Goal: Task Accomplishment & Management: Use online tool/utility

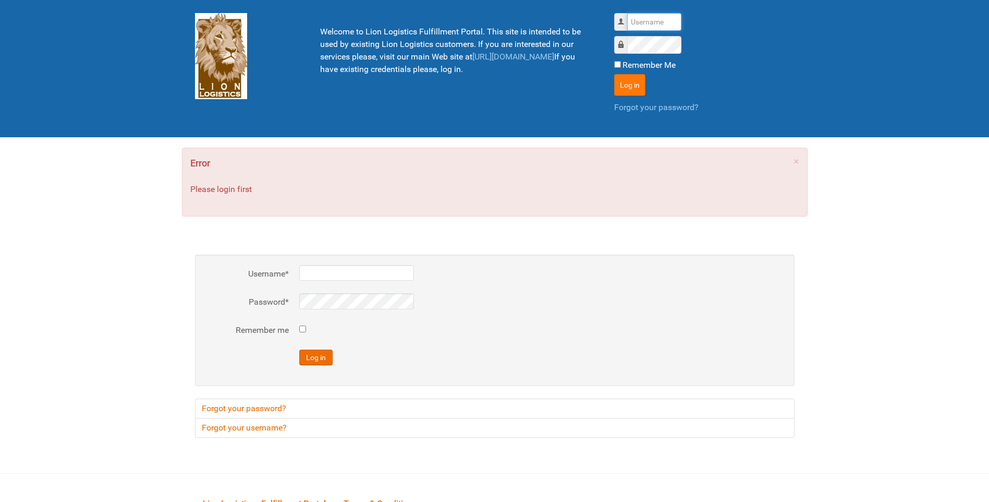
type input "lion"
click at [627, 85] on button "Log in" at bounding box center [629, 85] width 31 height 22
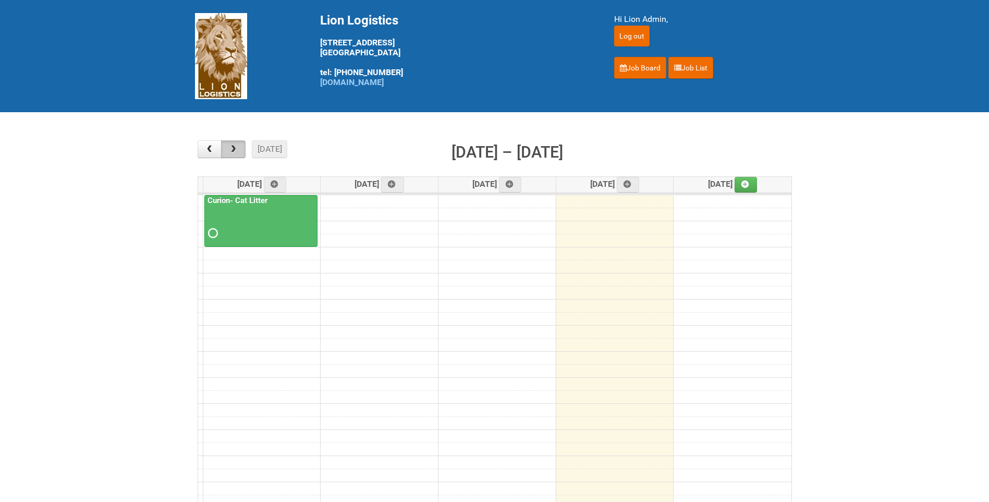
click at [227, 145] on button "button" at bounding box center [233, 149] width 25 height 18
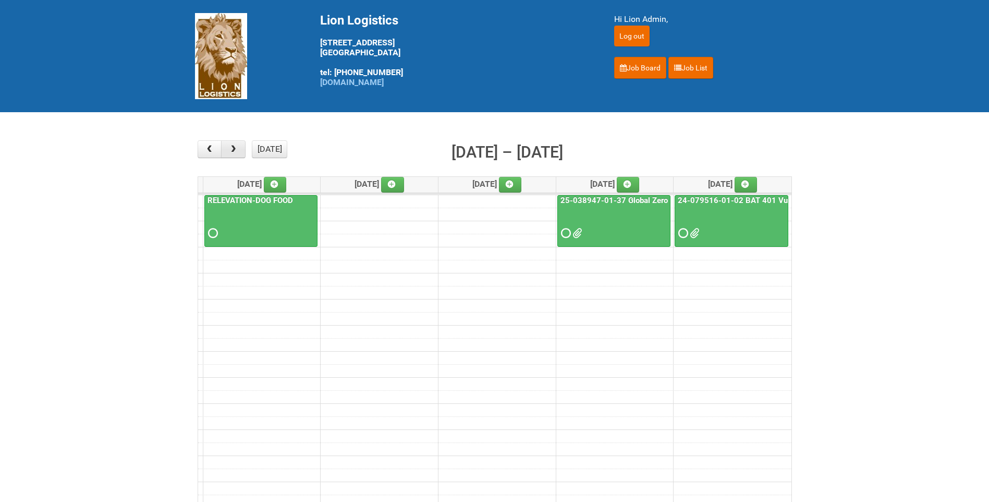
click at [233, 148] on span "button" at bounding box center [233, 149] width 10 height 8
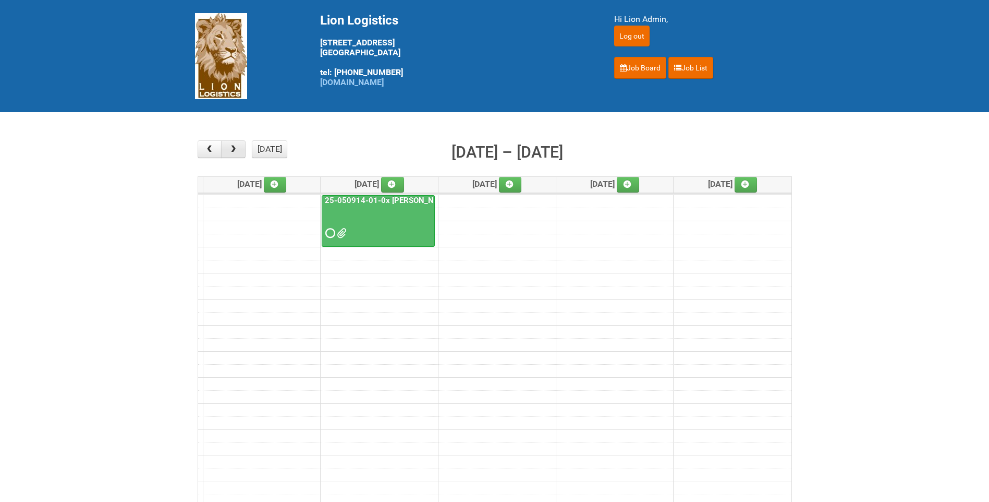
click at [241, 144] on button "button" at bounding box center [233, 149] width 25 height 18
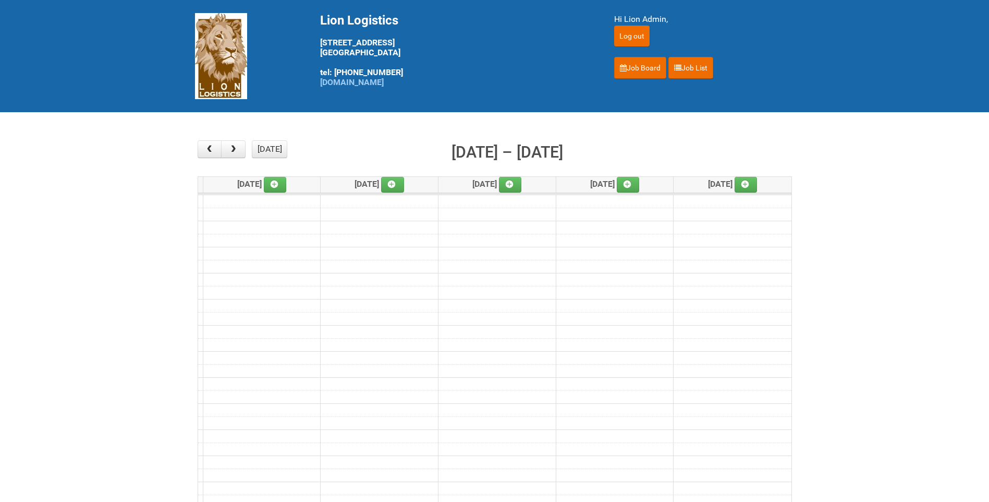
click at [237, 139] on div "× ■ - My Jobs ■ - Other Jobs Add [DATE] month week [DATE] – [DATE] [DATE] [DATE…" at bounding box center [495, 325] width 600 height 375
click at [237, 146] on span "button" at bounding box center [233, 149] width 10 height 8
